Goal: Task Accomplishment & Management: Use online tool/utility

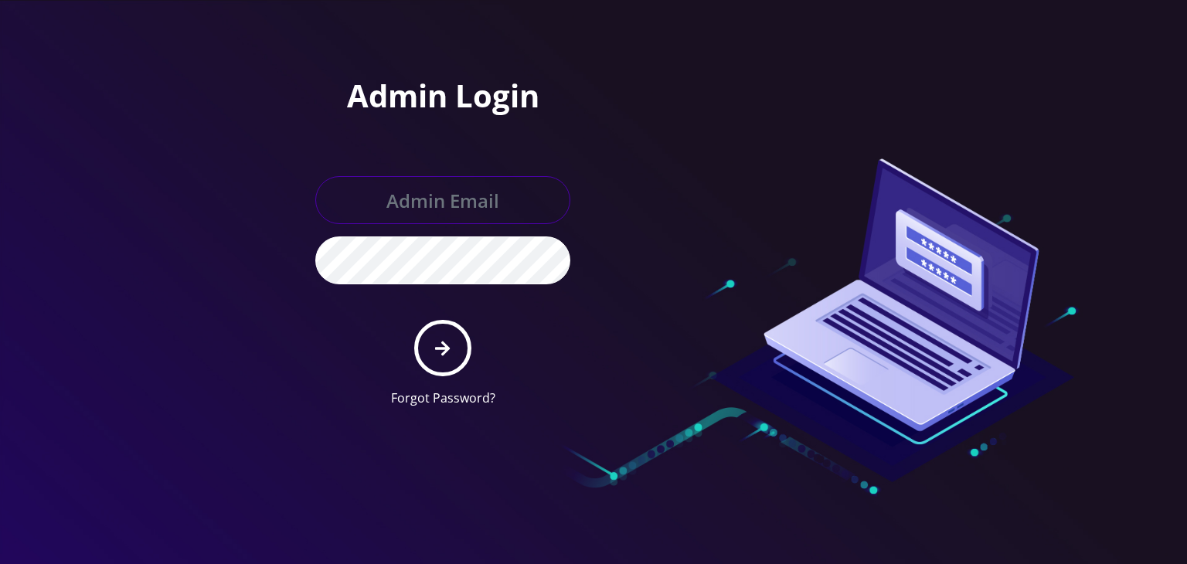
type input "boris@teltik.com"
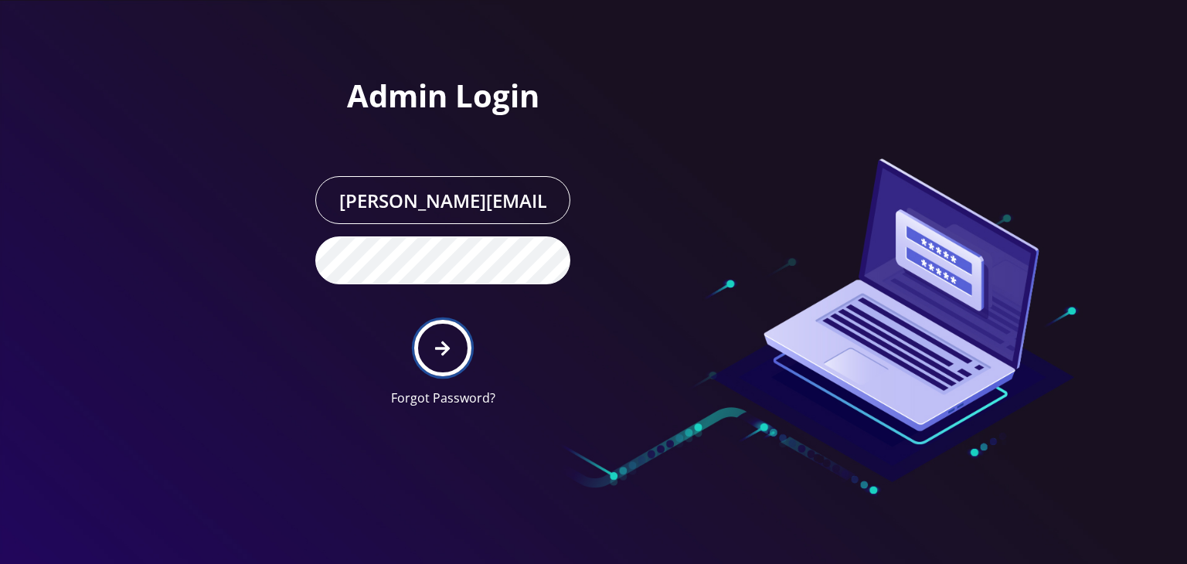
click at [456, 349] on button "submit" at bounding box center [442, 348] width 56 height 56
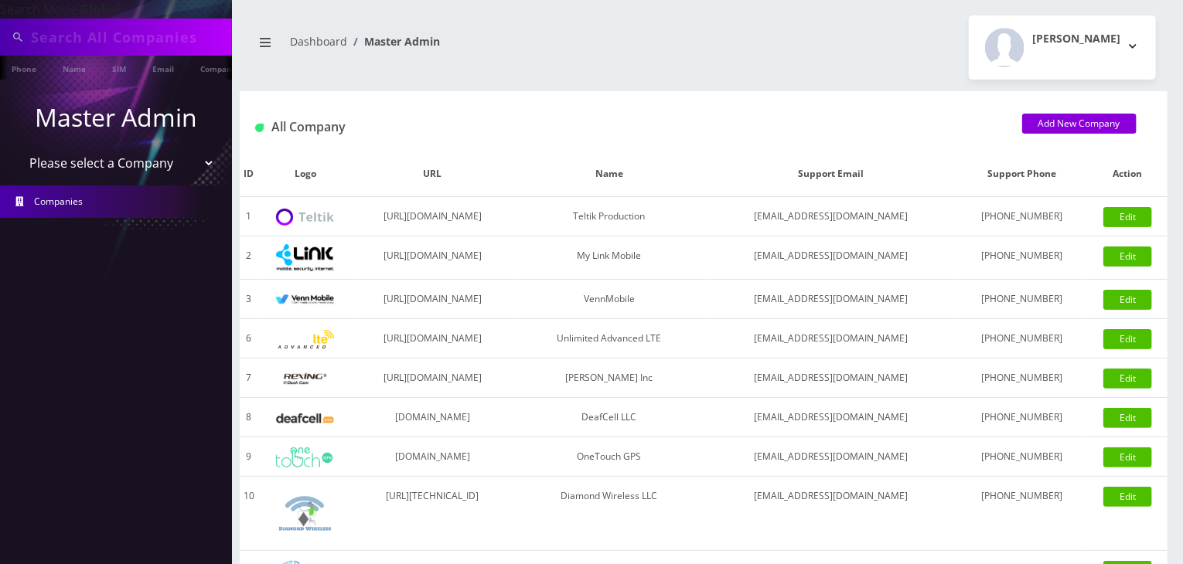
click at [131, 162] on select "Please select a Company Teltik Production My Link Mobile VennMobile Unlimited A…" at bounding box center [116, 162] width 197 height 29
type input "nirvan"
select select "13"
click at [18, 150] on select "Please select a Company Teltik Production My Link Mobile VennMobile Unlimited A…" at bounding box center [116, 164] width 197 height 29
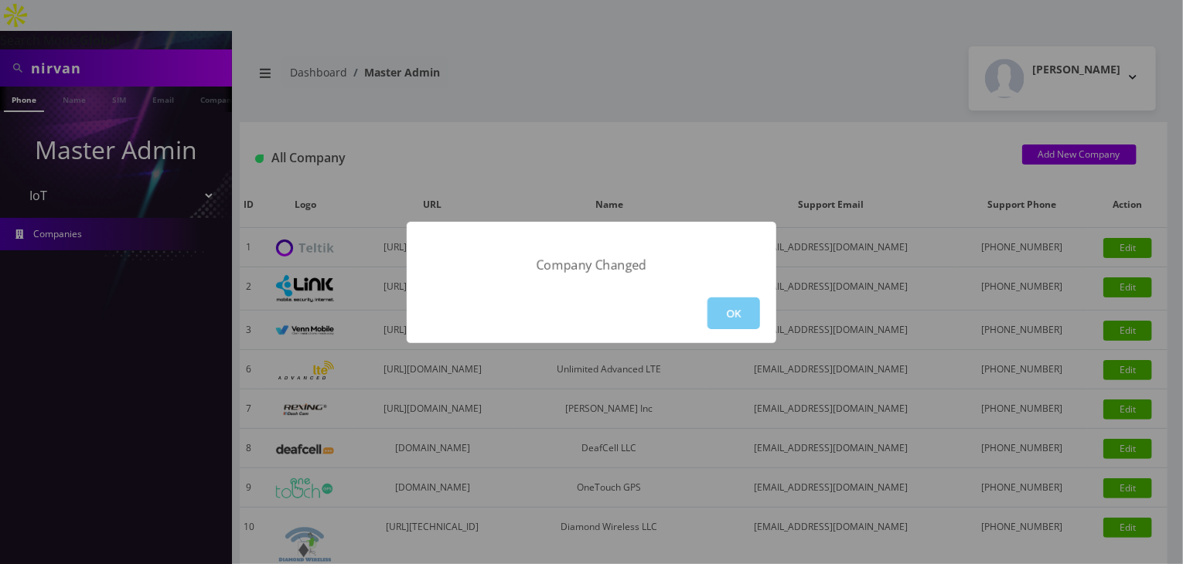
click at [723, 308] on button "OK" at bounding box center [733, 314] width 53 height 32
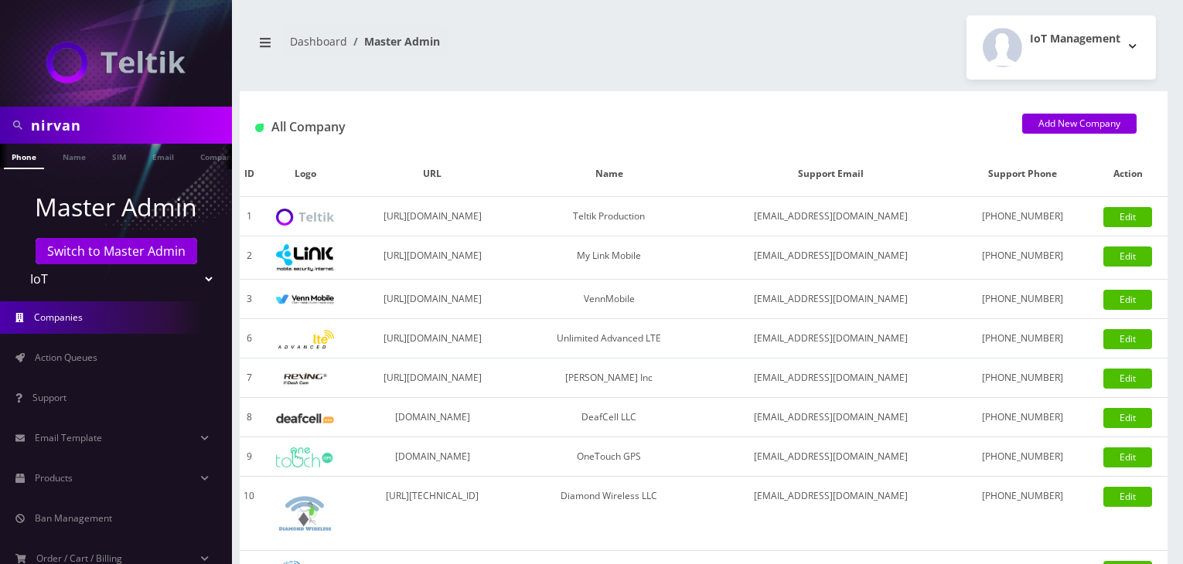
click at [93, 353] on span "Action Queues" at bounding box center [66, 357] width 63 height 13
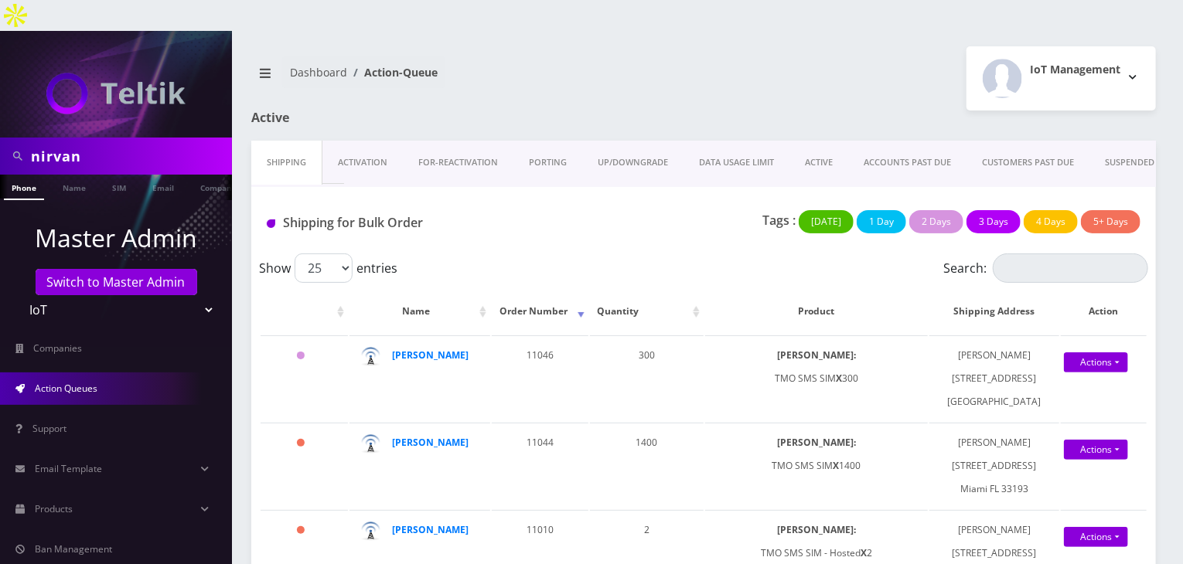
drag, startPoint x: 107, startPoint y: 133, endPoint x: 0, endPoint y: 100, distance: 112.3
click at [0, 100] on nav "nirvan Phone Name SIM Email Company Customer Master Admin Switch to Master Admi…" at bounding box center [116, 313] width 232 height 564
type input "atrigos"
click at [195, 175] on link "Company" at bounding box center [211, 188] width 52 height 26
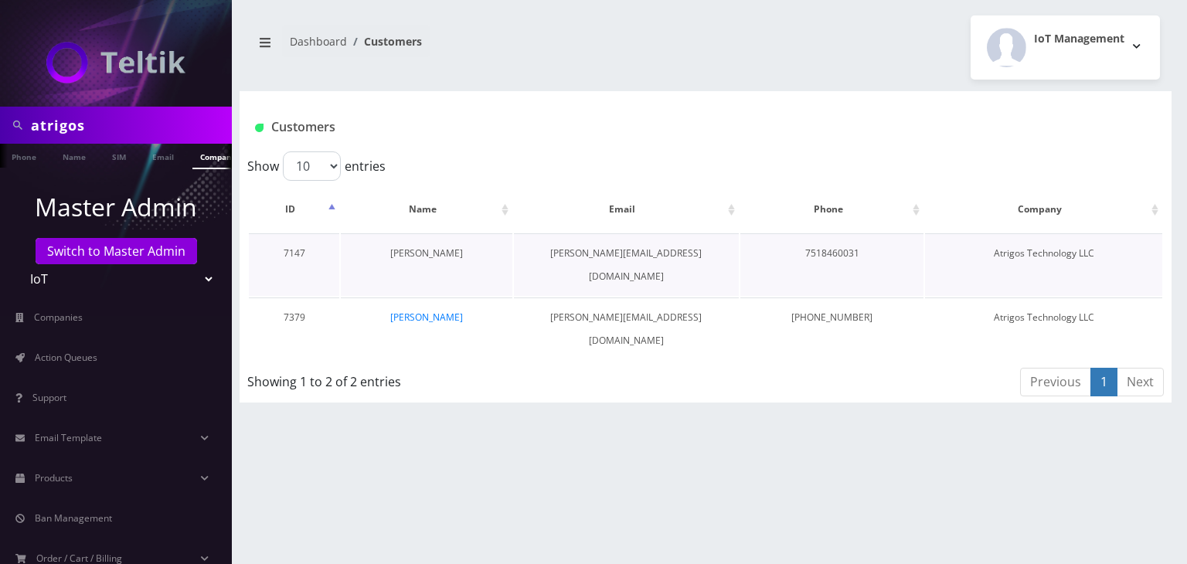
click at [448, 252] on link "[PERSON_NAME]" at bounding box center [426, 253] width 73 height 13
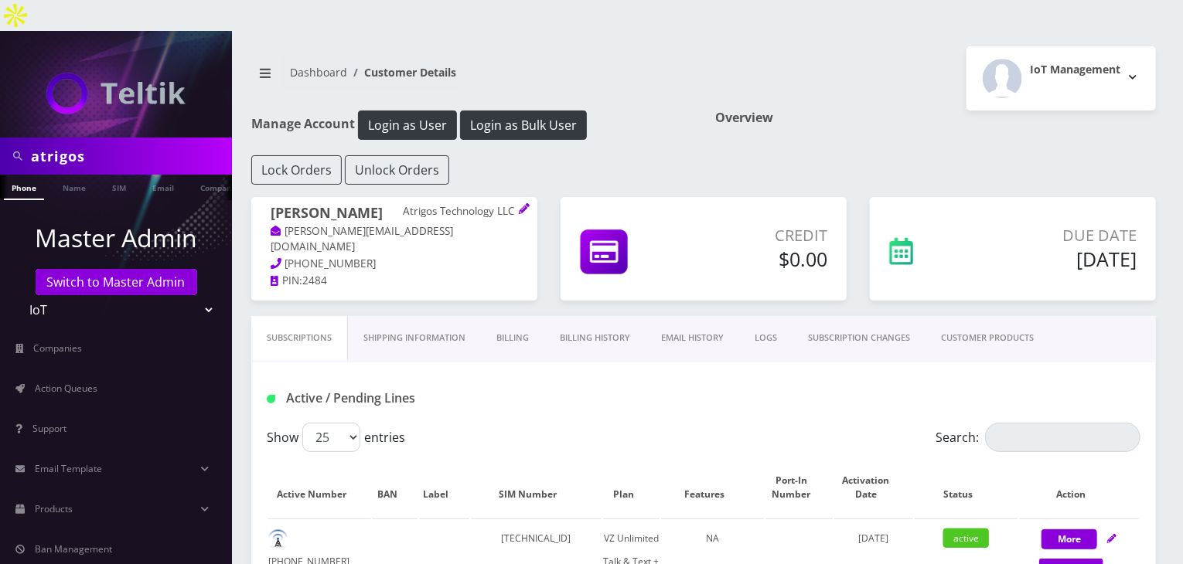
click at [956, 321] on link "CUSTOMER PRODUCTS" at bounding box center [987, 338] width 124 height 44
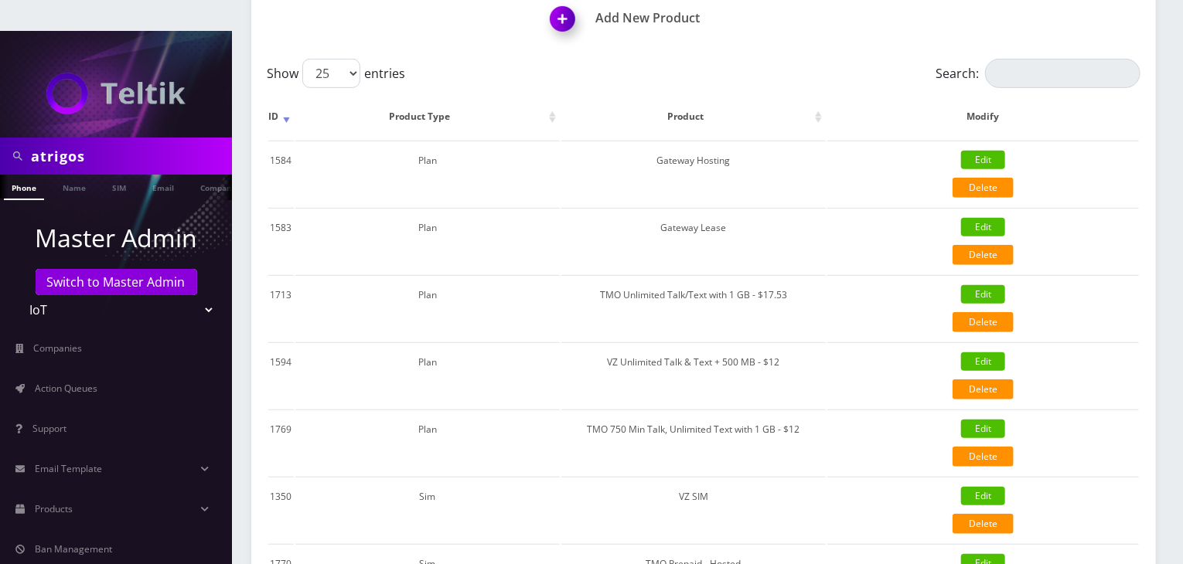
scroll to position [387, 0]
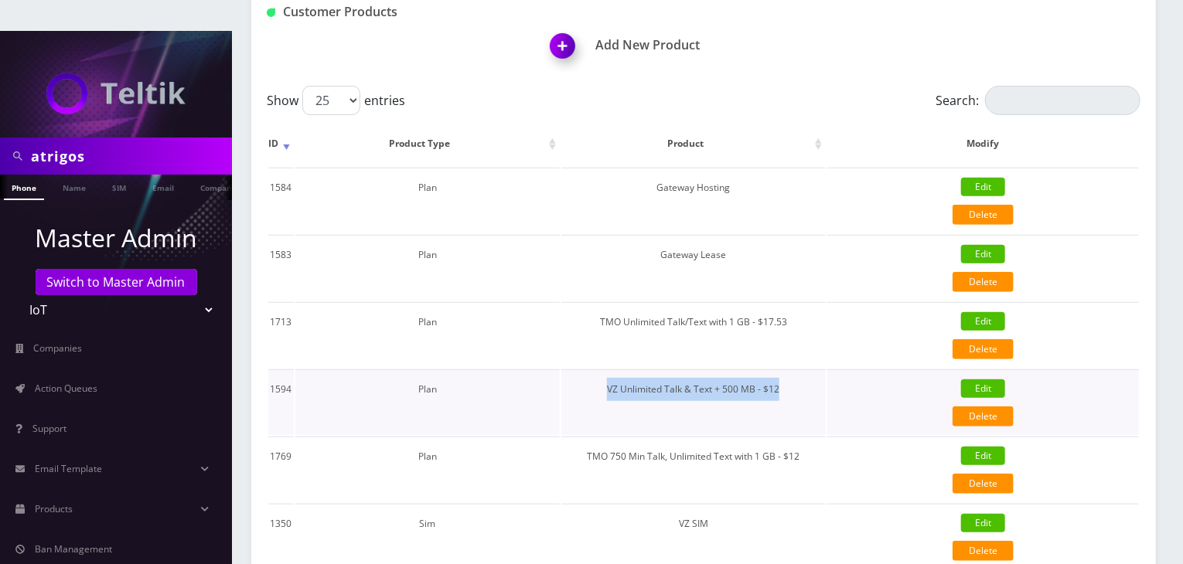
drag, startPoint x: 806, startPoint y: 359, endPoint x: 604, endPoint y: 367, distance: 202.7
click at [604, 370] on td "VZ Unlimited Talk & Text + 500 MB - $12" at bounding box center [693, 403] width 264 height 66
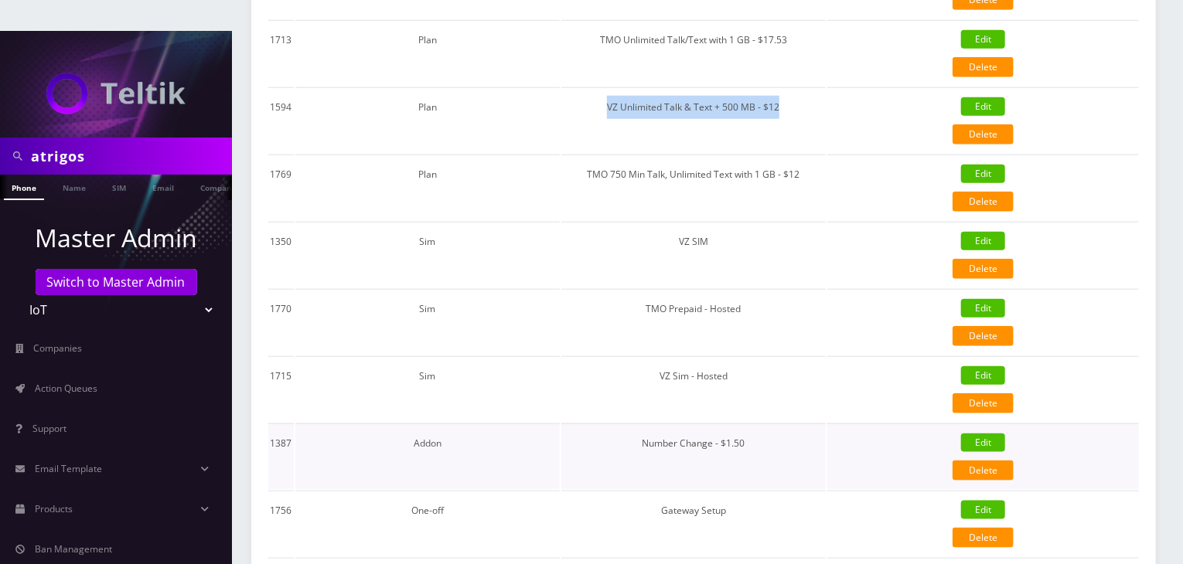
scroll to position [696, 0]
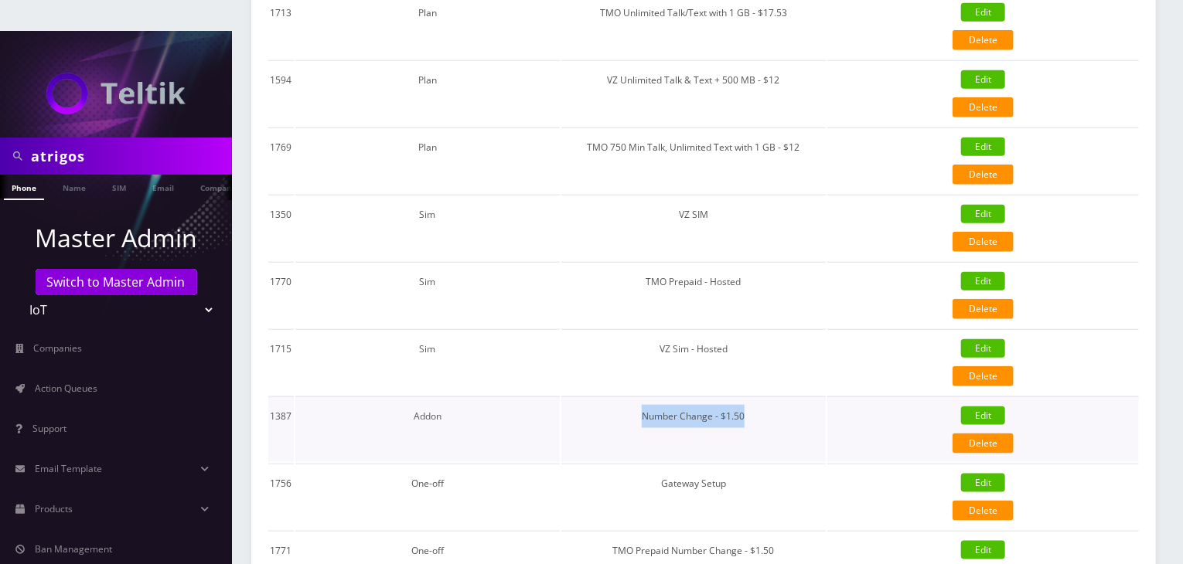
drag, startPoint x: 632, startPoint y: 375, endPoint x: 774, endPoint y: 383, distance: 142.5
click at [774, 397] on td "Number Change - $1.50" at bounding box center [693, 430] width 264 height 66
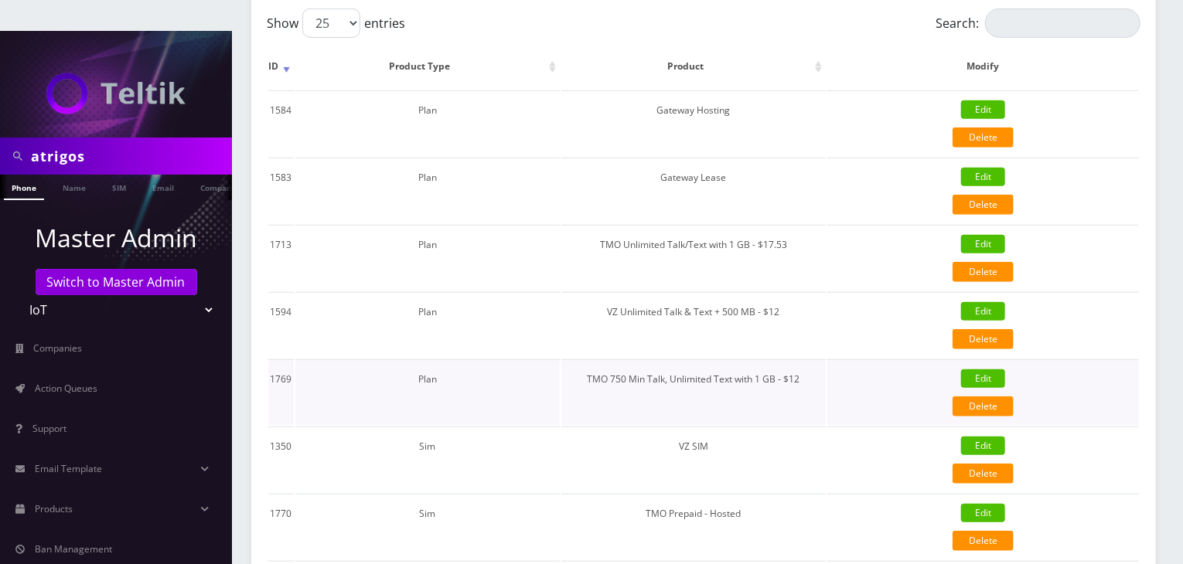
scroll to position [387, 0]
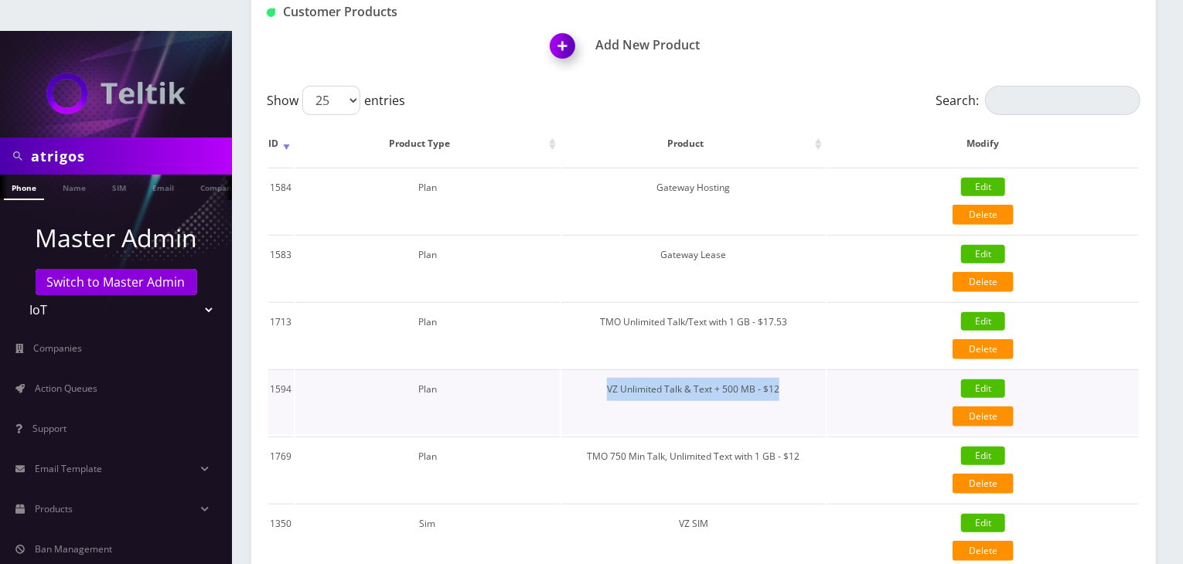
drag, startPoint x: 787, startPoint y: 358, endPoint x: 584, endPoint y: 359, distance: 202.5
click at [584, 370] on td "VZ Unlimited Talk & Text + 500 MB - $12" at bounding box center [693, 403] width 264 height 66
click at [628, 370] on td "VZ Unlimited Talk & Text + 500 MB - $12" at bounding box center [693, 403] width 264 height 66
drag, startPoint x: 599, startPoint y: 353, endPoint x: 805, endPoint y: 372, distance: 206.5
click at [805, 372] on td "VZ Unlimited Talk & Text + 500 MB - $12" at bounding box center [693, 403] width 264 height 66
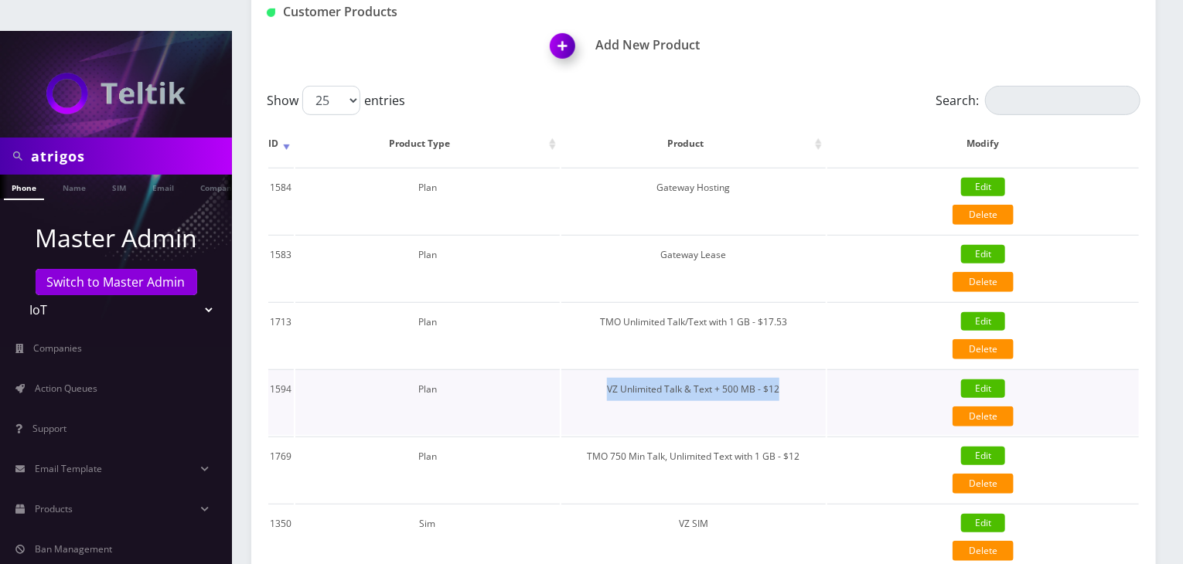
click at [799, 378] on td "VZ Unlimited Talk & Text + 500 MB - $12" at bounding box center [693, 403] width 264 height 66
drag, startPoint x: 800, startPoint y: 356, endPoint x: 623, endPoint y: 375, distance: 178.1
click at [563, 370] on td "VZ Unlimited Talk & Text + 500 MB - $12" at bounding box center [693, 403] width 264 height 66
click at [804, 382] on td "VZ Unlimited Talk & Text + 500 MB - $12" at bounding box center [693, 403] width 264 height 66
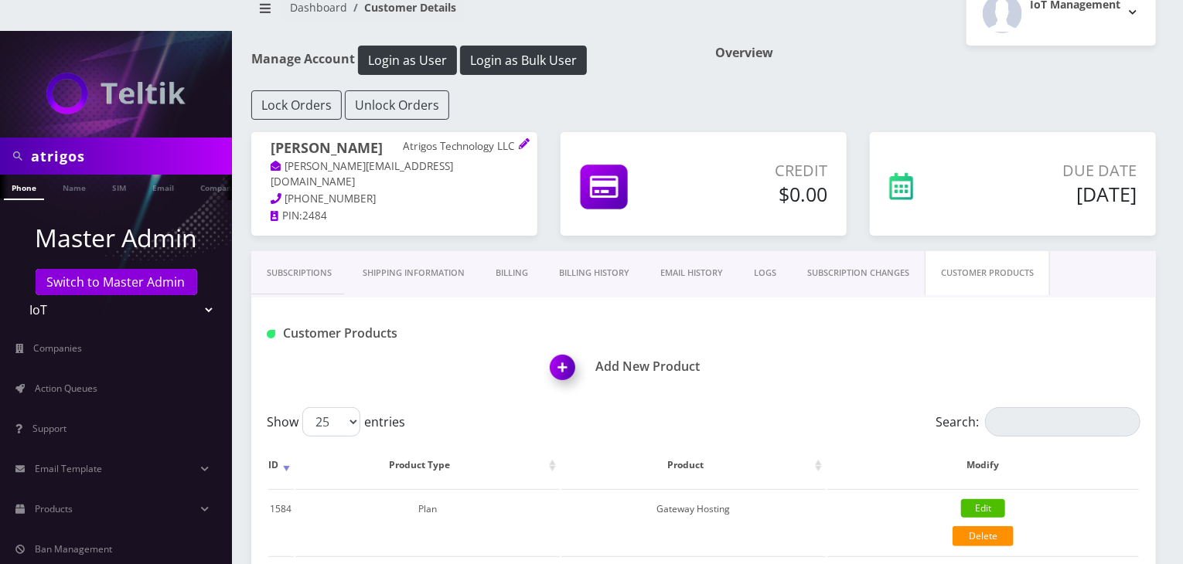
scroll to position [0, 0]
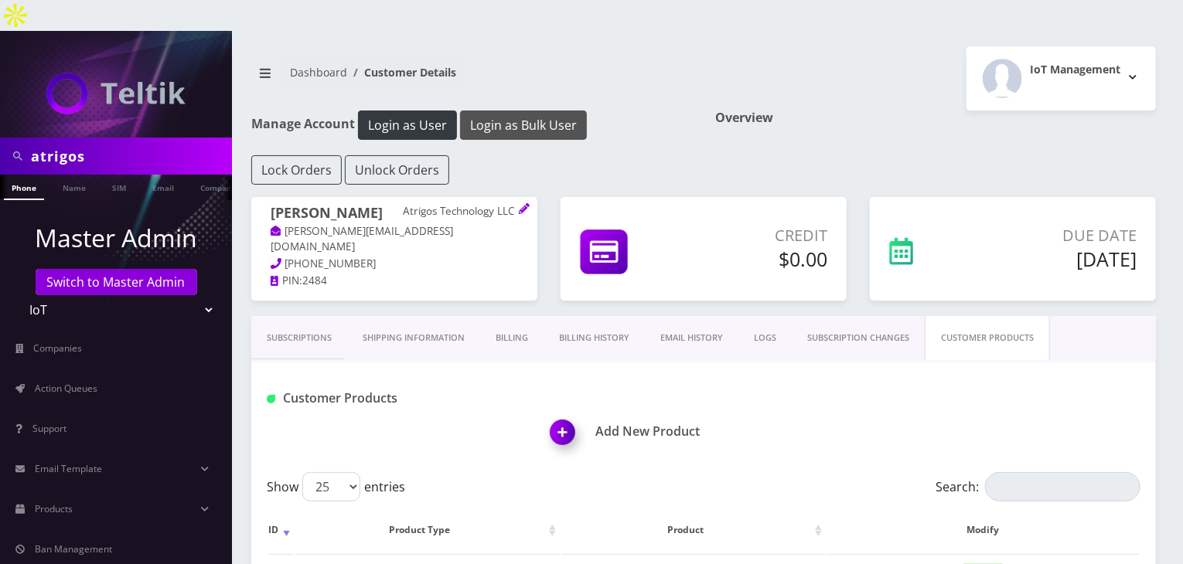
click at [513, 111] on button "Login as Bulk User" at bounding box center [523, 125] width 127 height 29
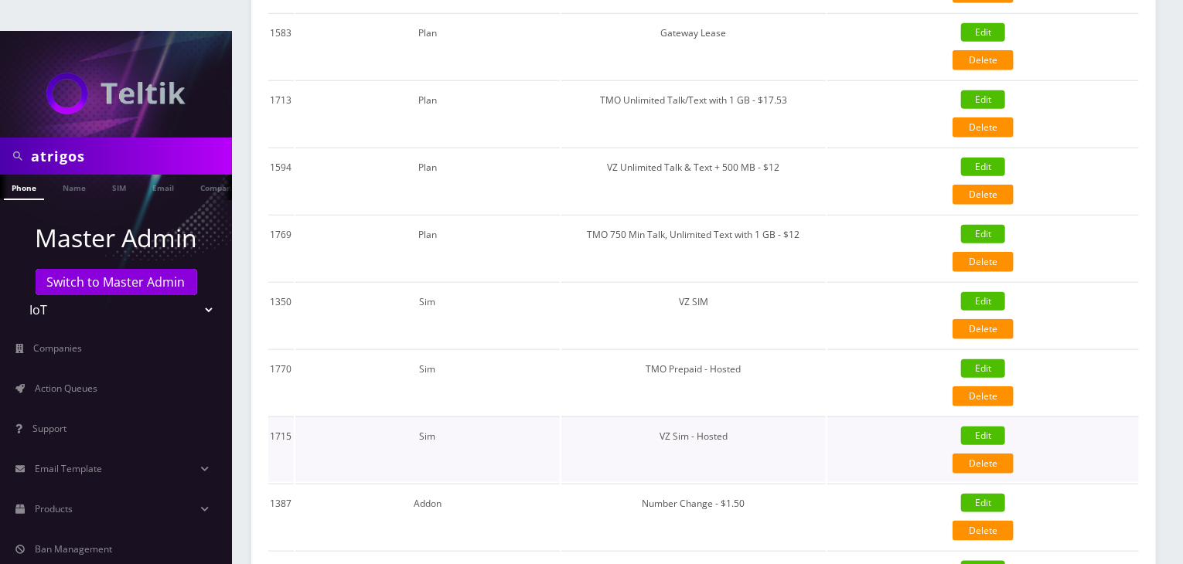
scroll to position [618, 0]
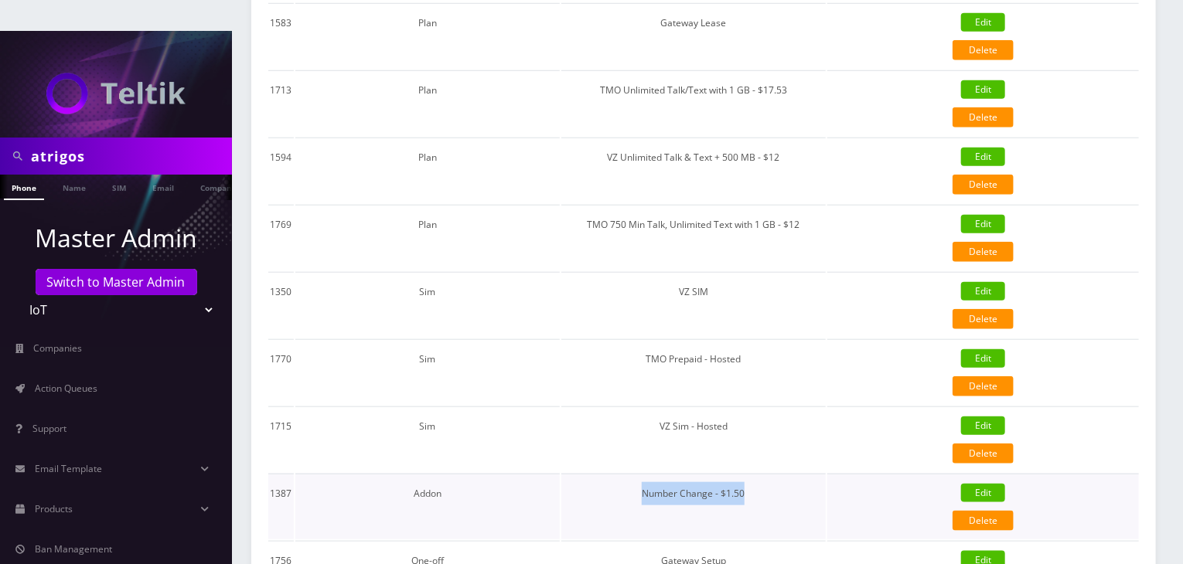
drag, startPoint x: 764, startPoint y: 457, endPoint x: 594, endPoint y: 455, distance: 170.1
click at [594, 474] on td "Number Change - $1.50" at bounding box center [693, 507] width 264 height 66
drag, startPoint x: 628, startPoint y: 457, endPoint x: 760, endPoint y: 474, distance: 133.3
click at [760, 474] on td "Number Change - $1.50" at bounding box center [693, 507] width 264 height 66
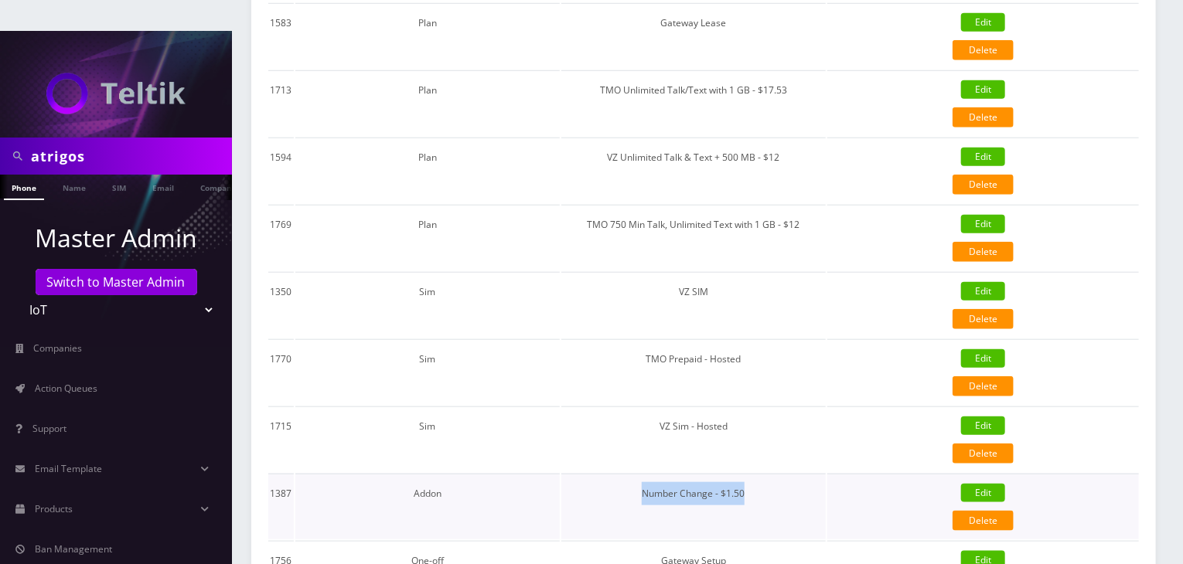
click at [776, 474] on td "Number Change - $1.50" at bounding box center [693, 507] width 264 height 66
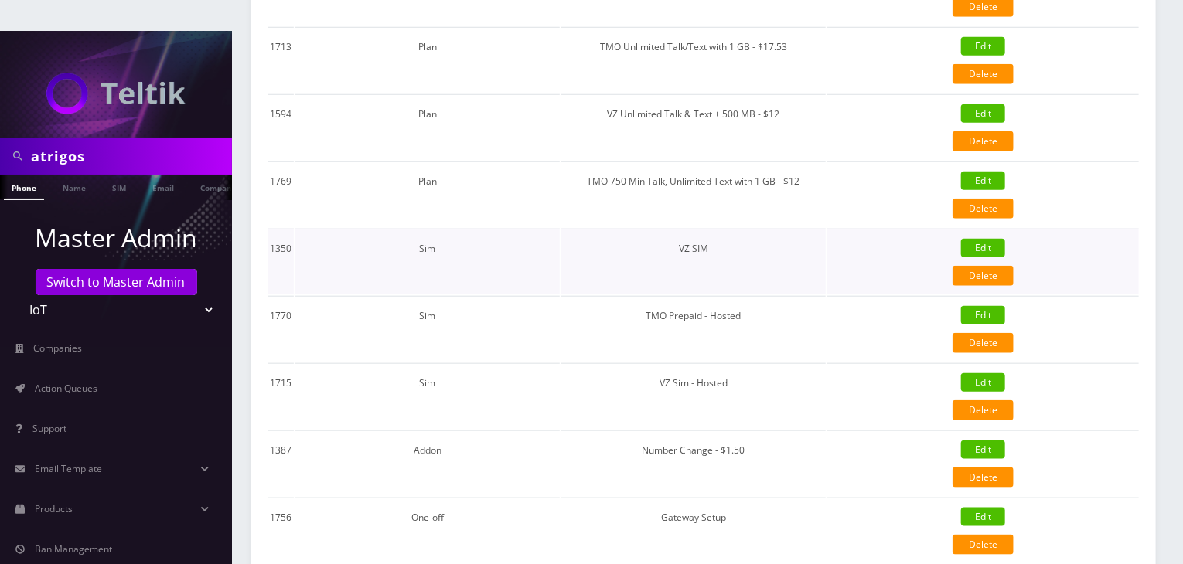
scroll to position [507, 0]
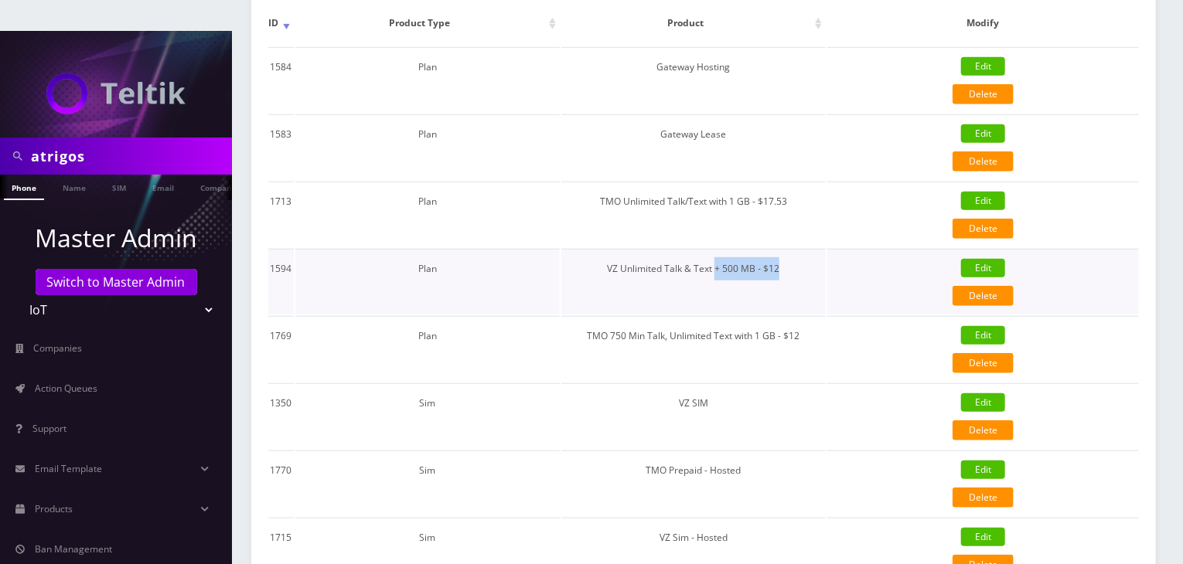
drag, startPoint x: 789, startPoint y: 239, endPoint x: 718, endPoint y: 248, distance: 71.0
click at [718, 249] on td "VZ Unlimited Talk & Text + 500 MB - $12" at bounding box center [693, 282] width 264 height 66
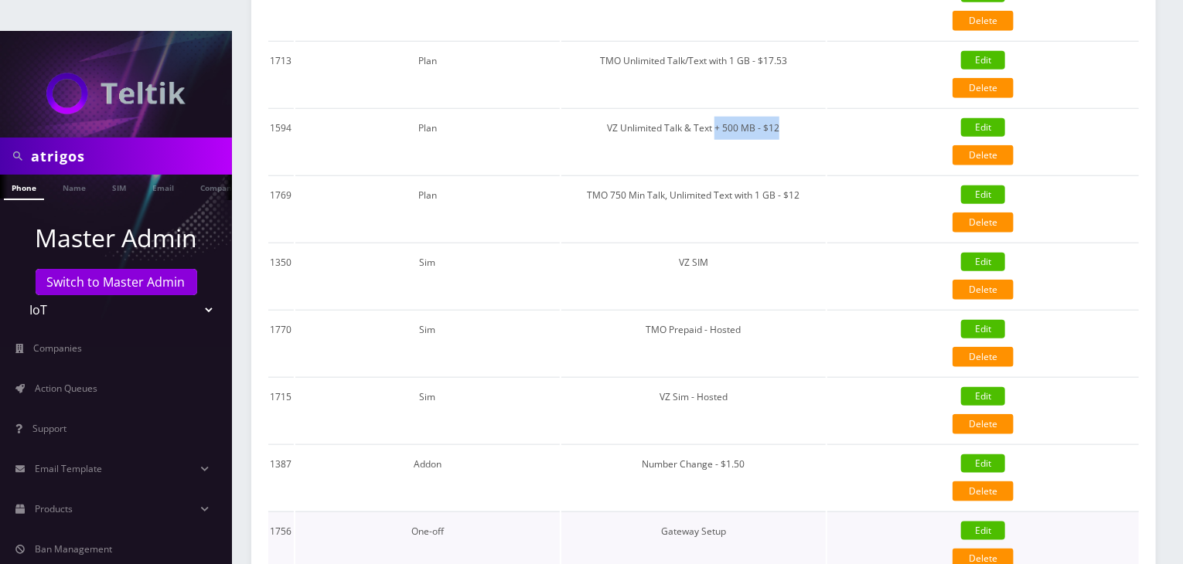
scroll to position [739, 0]
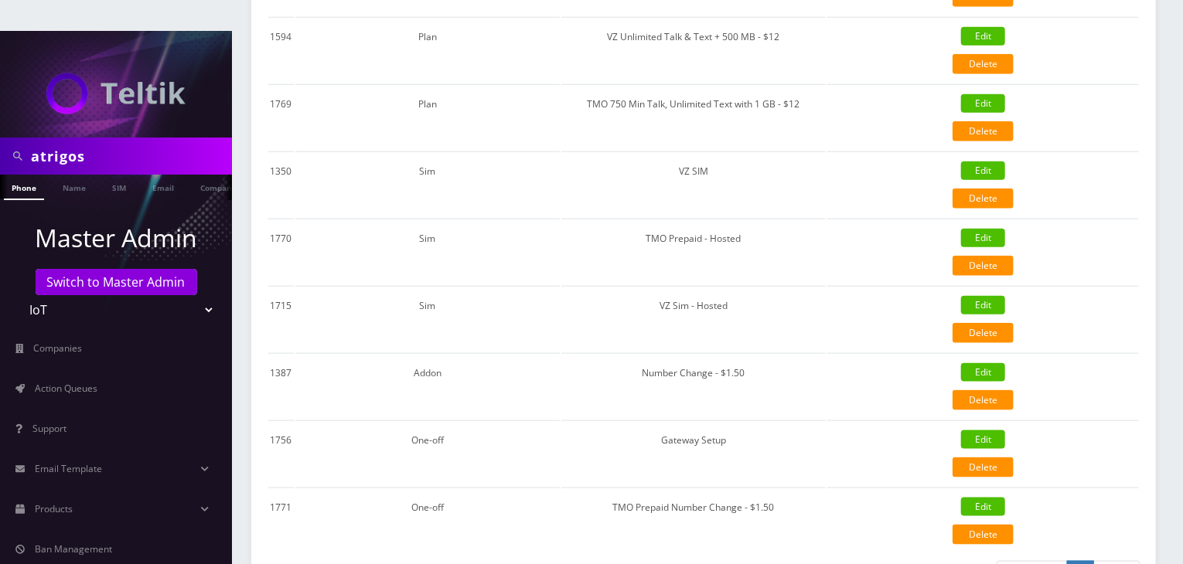
click at [608, 560] on div "Showing 1 to 11 of 11 entries" at bounding box center [479, 572] width 425 height 25
drag, startPoint x: 782, startPoint y: 470, endPoint x: 685, endPoint y: 474, distance: 96.7
click at [685, 488] on td "TMO Prepaid Number Change - $1.50" at bounding box center [693, 521] width 264 height 66
click at [677, 560] on div "Showing 1 to 11 of 11 entries" at bounding box center [479, 572] width 425 height 25
drag, startPoint x: 782, startPoint y: 474, endPoint x: 691, endPoint y: 478, distance: 90.5
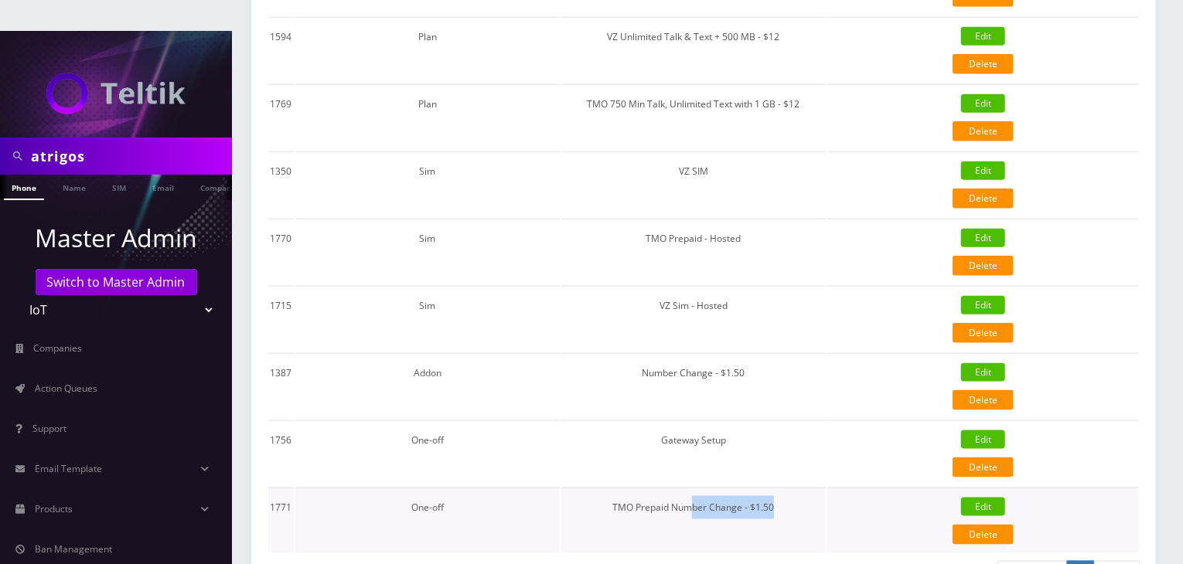
click at [691, 488] on td "TMO Prepaid Number Change - $1.50" at bounding box center [693, 521] width 264 height 66
click at [656, 516] on table "ID Product Type Product Modify 1584 Plan Gateway Hosting Edit Delete {"id":1584…" at bounding box center [704, 161] width 874 height 788
drag, startPoint x: 779, startPoint y: 473, endPoint x: 693, endPoint y: 471, distance: 86.6
click at [693, 488] on td "TMO Prepaid Number Change - $1.50" at bounding box center [693, 521] width 264 height 66
click at [671, 560] on div "Showing 1 to 11 of 11 entries" at bounding box center [479, 572] width 425 height 25
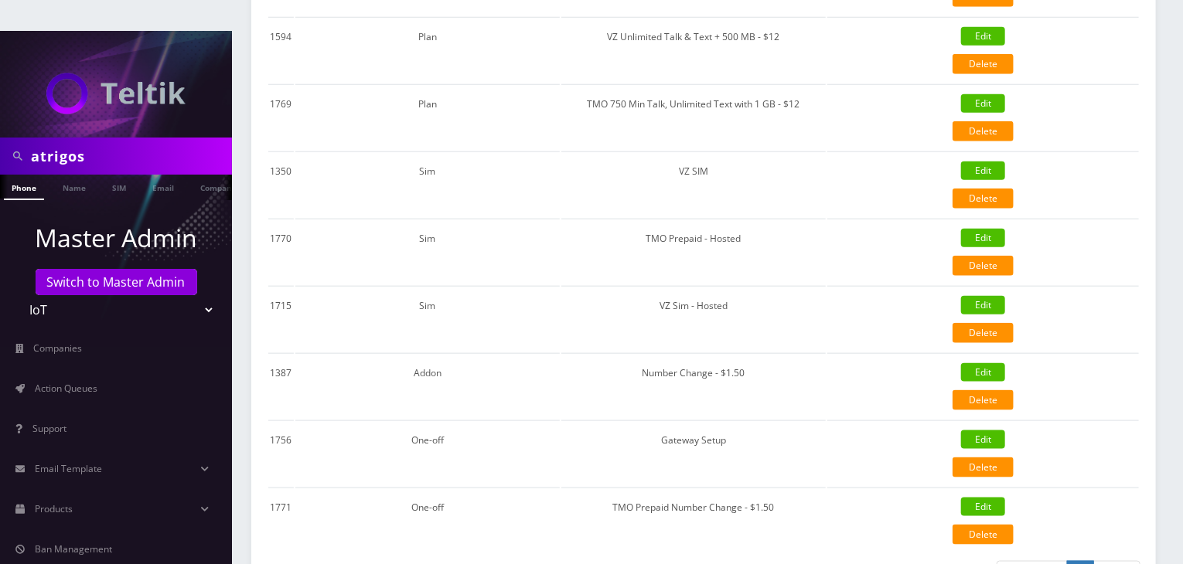
drag, startPoint x: 77, startPoint y: 122, endPoint x: 0, endPoint y: 137, distance: 78.7
click at [0, 138] on div "atrigos" at bounding box center [116, 156] width 232 height 37
type input "[PERSON_NAME]"
click at [78, 175] on link "Name" at bounding box center [74, 188] width 39 height 26
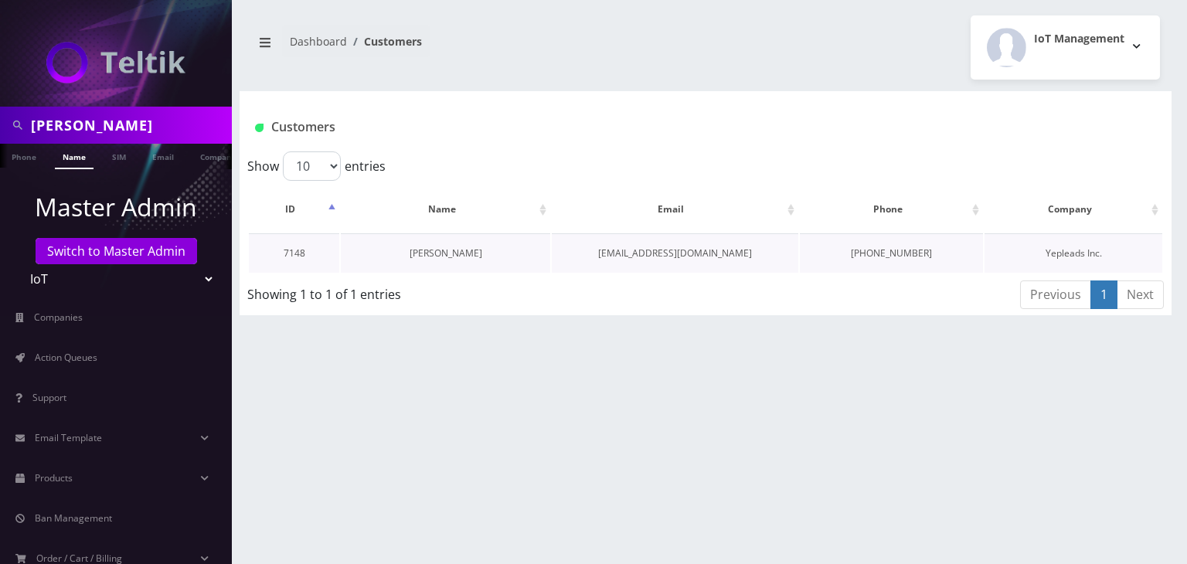
click at [465, 251] on link "[PERSON_NAME]" at bounding box center [446, 253] width 73 height 13
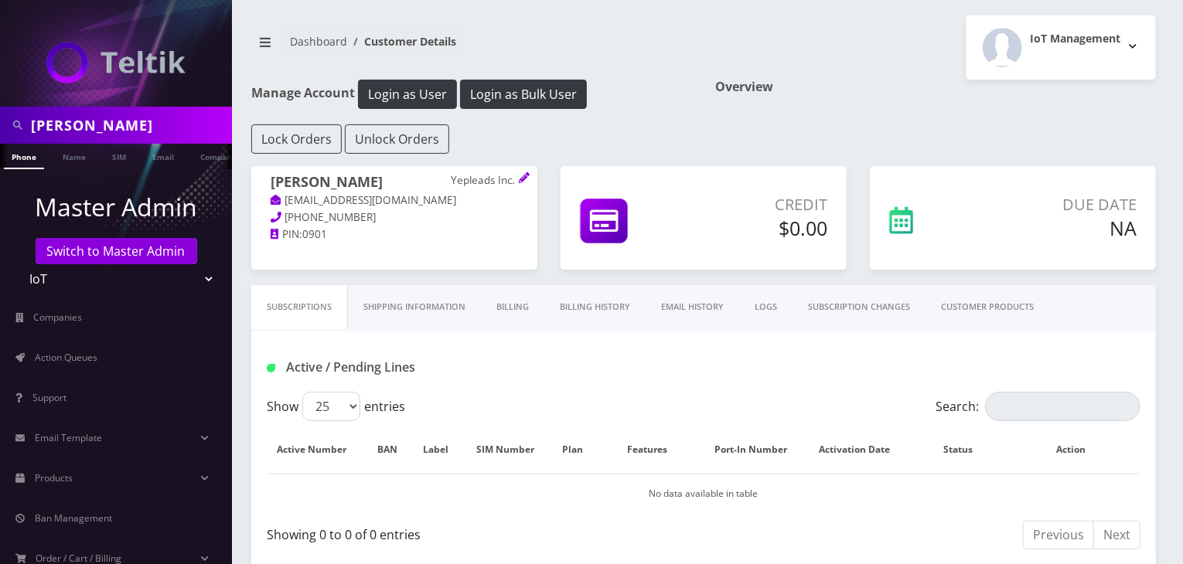
click at [977, 305] on link "CUSTOMER PRODUCTS" at bounding box center [987, 307] width 124 height 44
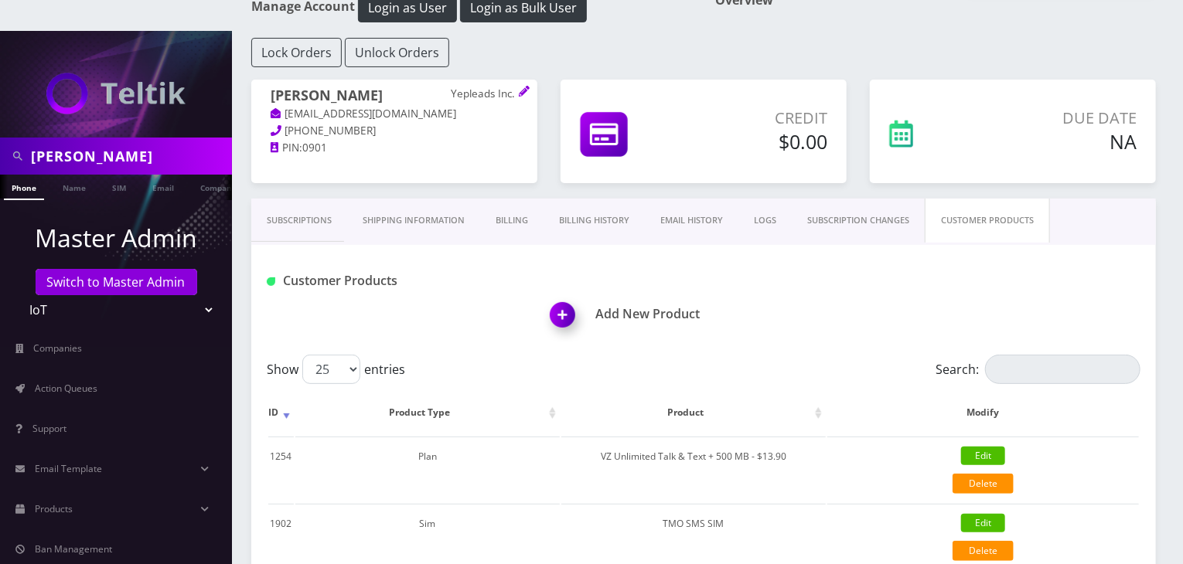
scroll to position [309, 0]
